Goal: Task Accomplishment & Management: Manage account settings

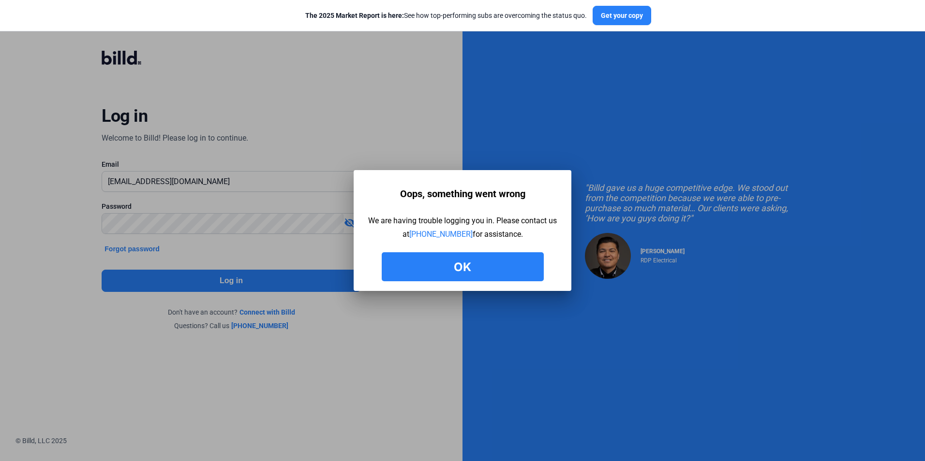
click at [462, 269] on button "Ok" at bounding box center [463, 266] width 162 height 29
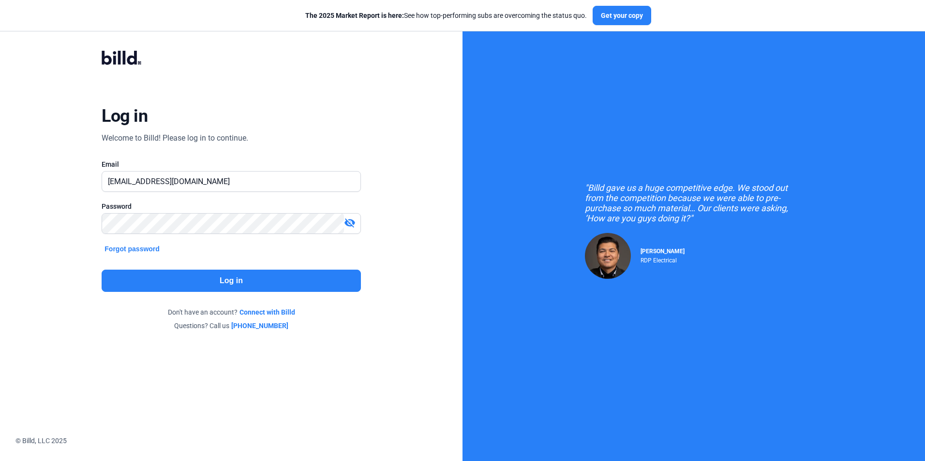
click at [353, 222] on mat-icon "visibility_off" at bounding box center [350, 223] width 12 height 12
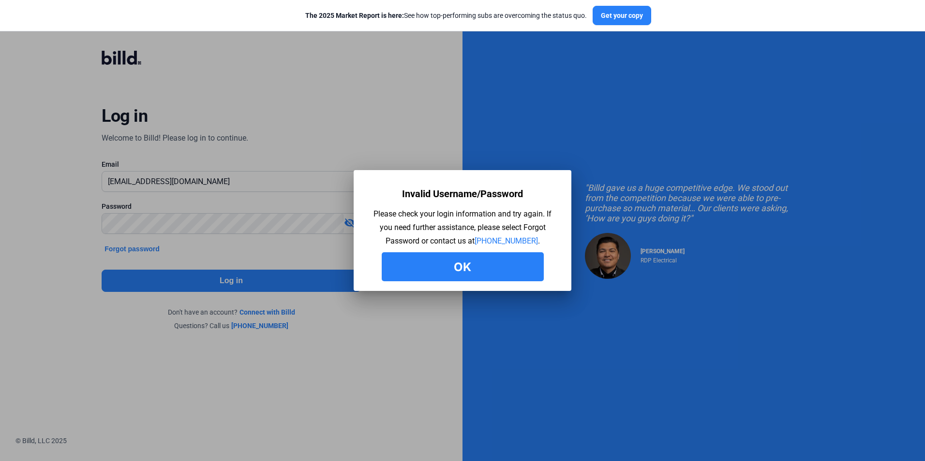
click at [430, 264] on button "Ok" at bounding box center [463, 266] width 162 height 29
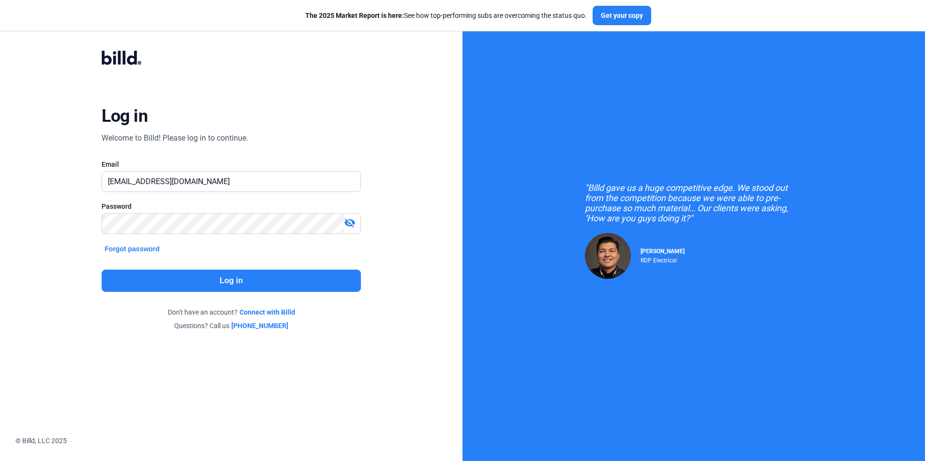
click at [350, 223] on mat-icon "visibility_off" at bounding box center [350, 223] width 12 height 12
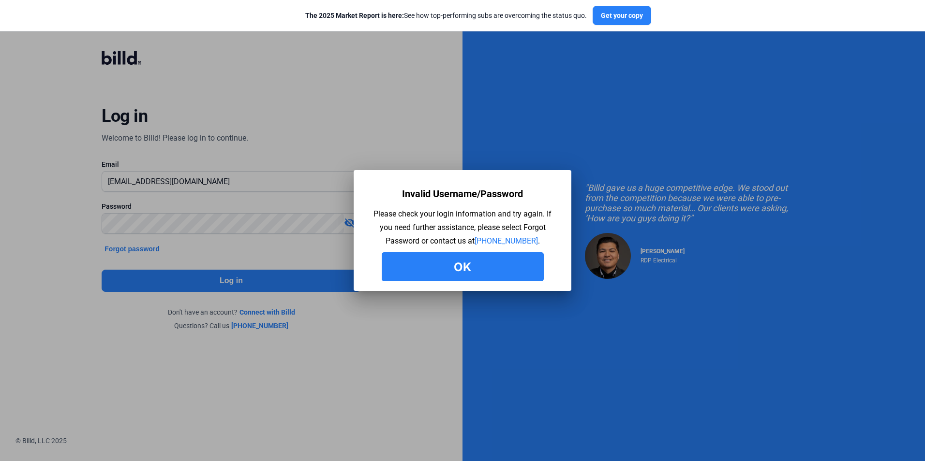
click at [458, 263] on button "Ok" at bounding box center [463, 266] width 162 height 29
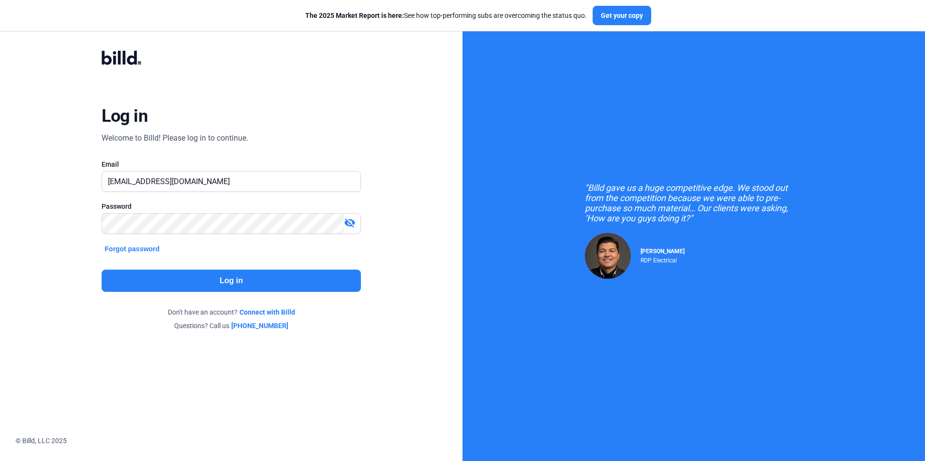
click at [355, 223] on mat-icon "visibility_off" at bounding box center [350, 223] width 12 height 12
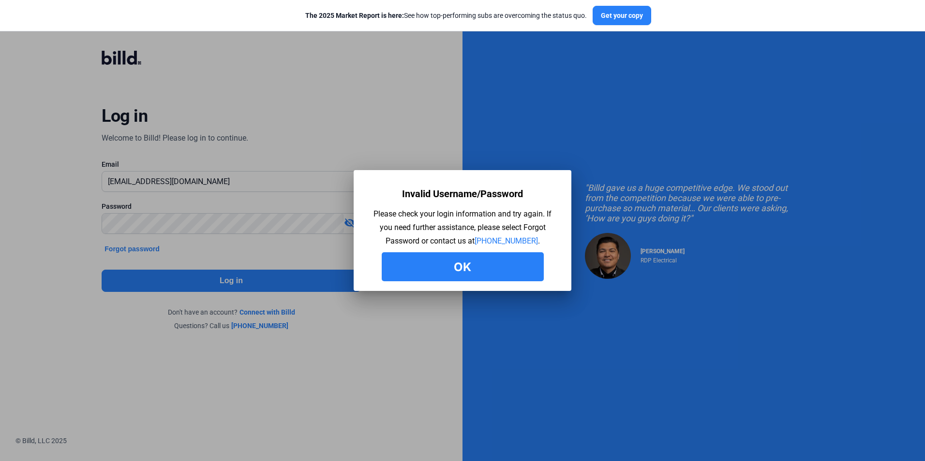
click at [456, 273] on button "Ok" at bounding box center [463, 266] width 162 height 29
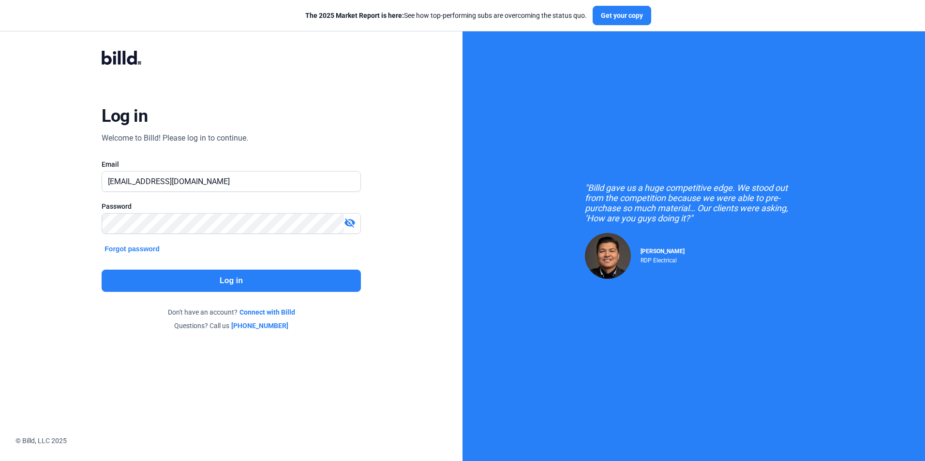
click at [346, 226] on mat-icon "visibility_off" at bounding box center [350, 223] width 12 height 12
click at [246, 282] on button "Log in" at bounding box center [231, 281] width 259 height 22
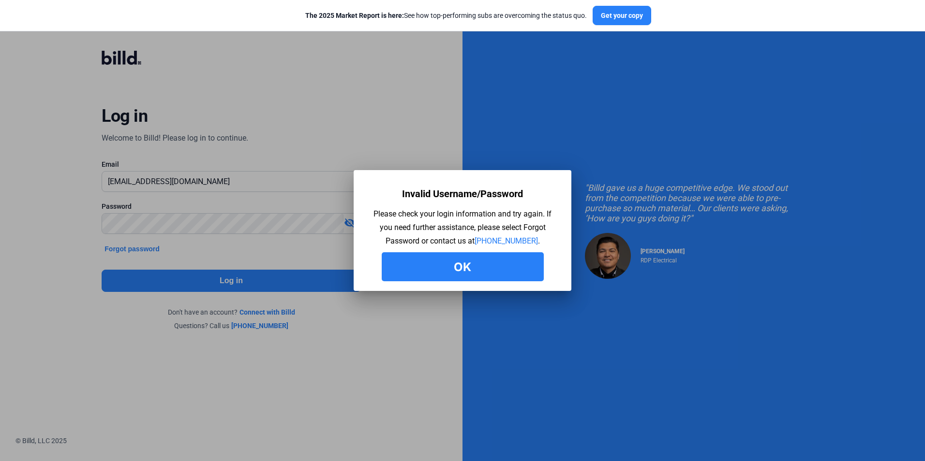
click at [499, 259] on button "Ok" at bounding box center [463, 266] width 162 height 29
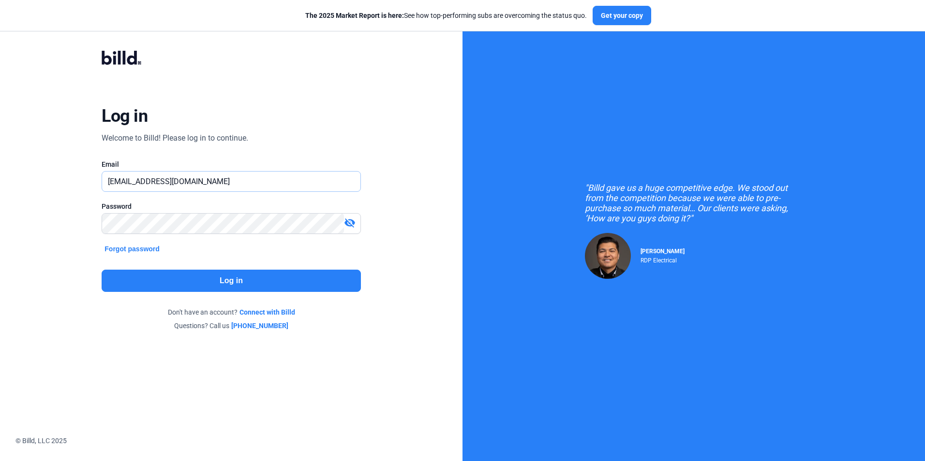
click at [227, 174] on input "jduarte@blackwoodgroupllc.com" at bounding box center [225, 182] width 247 height 20
click at [354, 159] on div "Log in Welcome to Billd! Please log in to continue. Email jduarte@blackwoodgrou…" at bounding box center [231, 190] width 333 height 317
click at [351, 226] on mat-icon "visibility_off" at bounding box center [350, 223] width 12 height 12
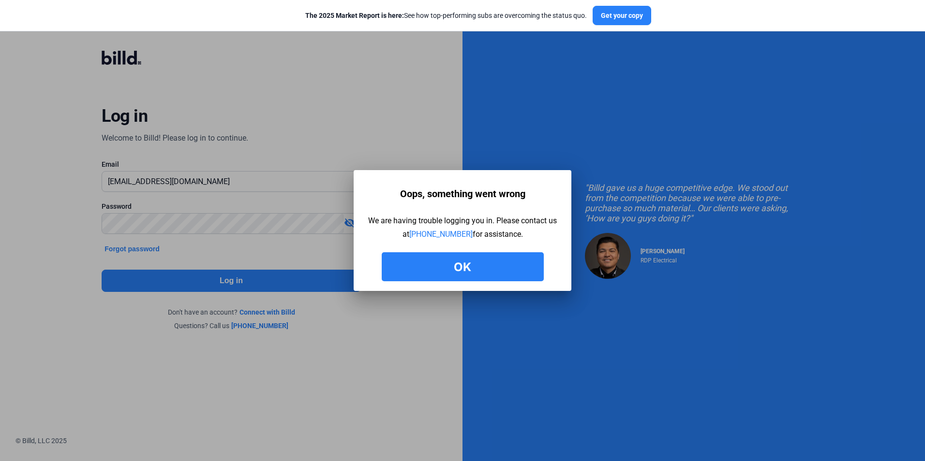
click at [452, 263] on button "Ok" at bounding box center [463, 266] width 162 height 29
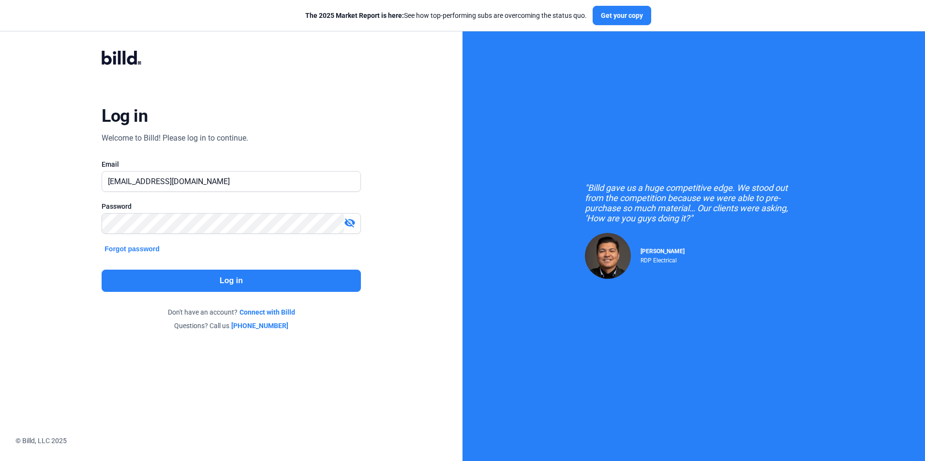
click at [346, 223] on mat-icon "visibility_off" at bounding box center [350, 223] width 12 height 12
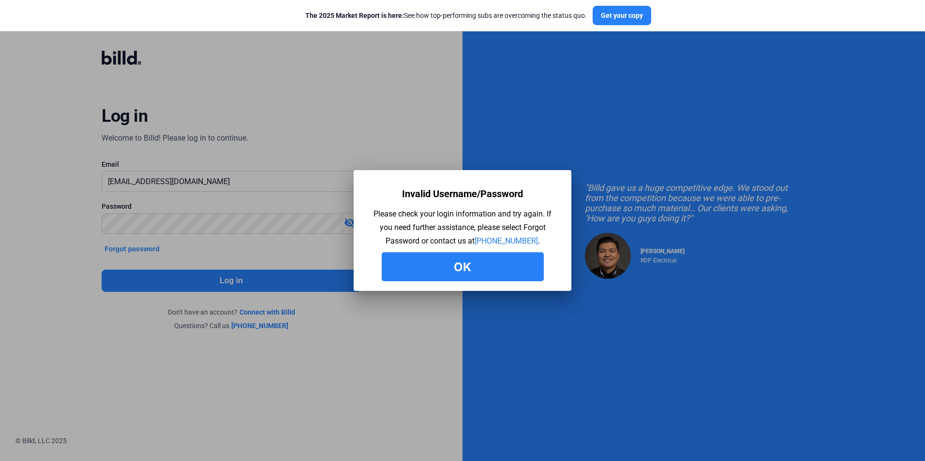
click at [467, 273] on button "Ok" at bounding box center [463, 266] width 162 height 29
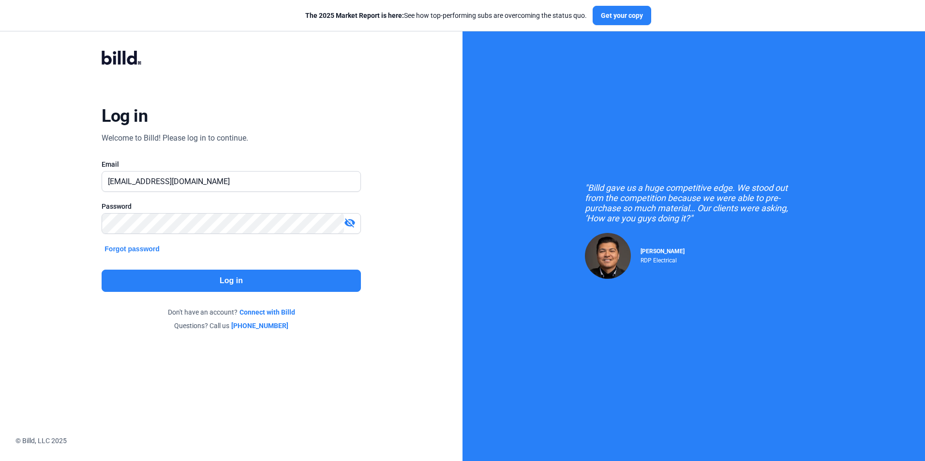
click at [351, 223] on mat-icon "visibility_off" at bounding box center [350, 223] width 12 height 12
click at [266, 180] on input "jduarte@blackwoodgroupllc.com" at bounding box center [231, 182] width 258 height 20
click at [235, 283] on button "Log in" at bounding box center [231, 281] width 259 height 22
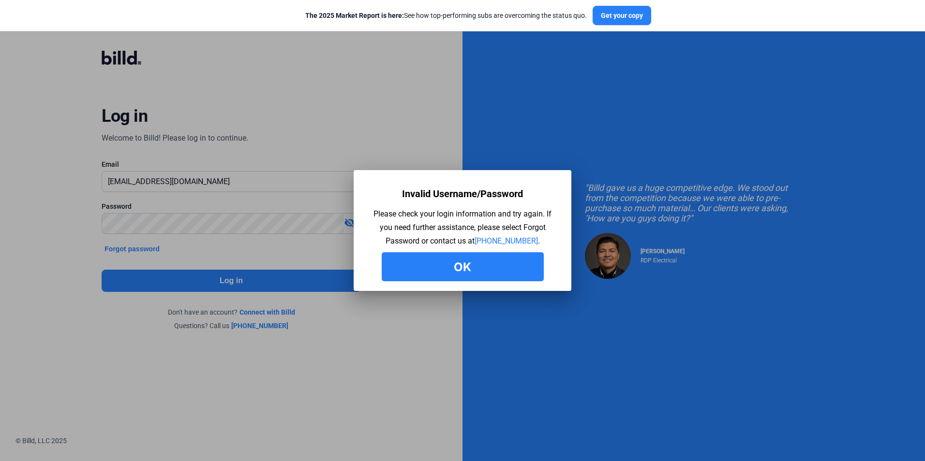
click at [460, 276] on button "Ok" at bounding box center [463, 266] width 162 height 29
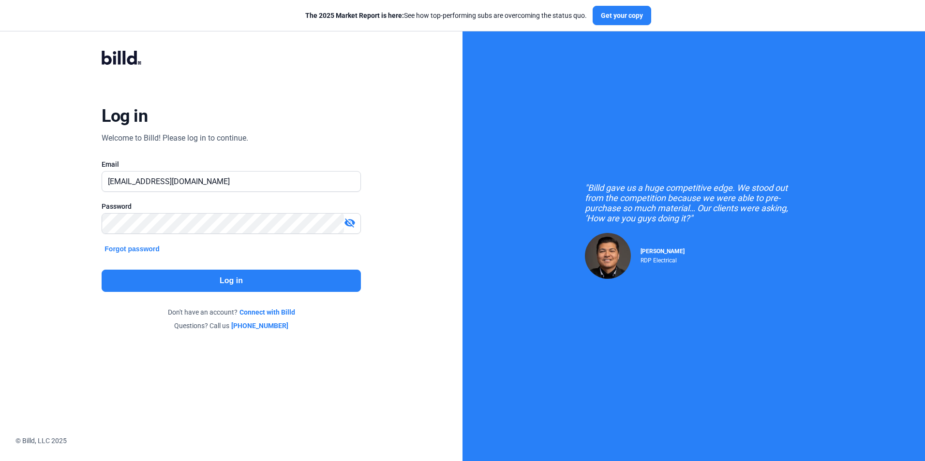
click at [355, 222] on mat-icon "visibility_off" at bounding box center [350, 223] width 12 height 12
click at [348, 223] on mat-icon "visibility" at bounding box center [350, 223] width 12 height 12
